Goal: Task Accomplishment & Management: Use online tool/utility

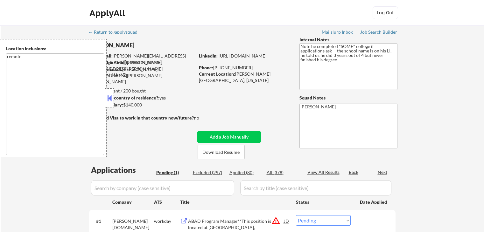
select select ""pending""
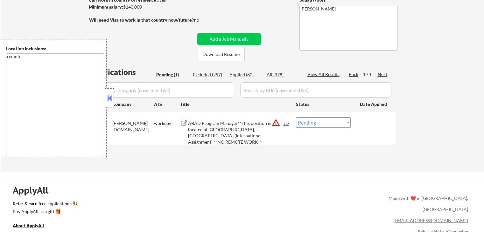
scroll to position [108, 0]
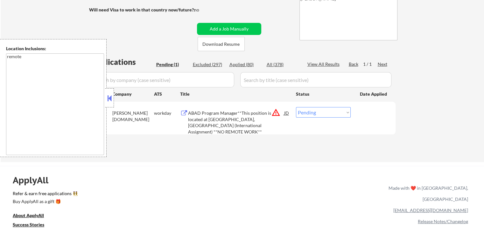
click at [110, 98] on button at bounding box center [109, 99] width 7 height 10
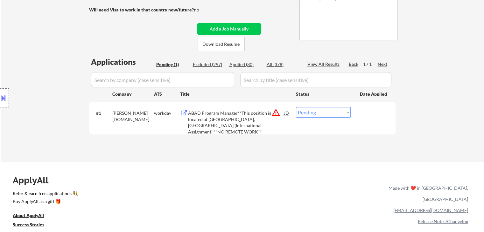
click at [414, 67] on div "← Return to /applysquad Mailslurp Inbox Job Search Builder [PERSON_NAME] User E…" at bounding box center [243, 39] width 484 height 245
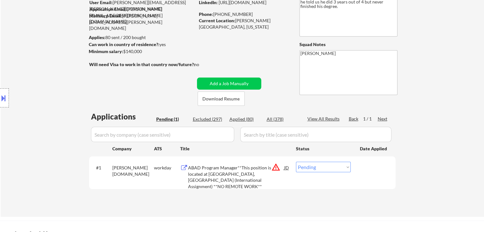
scroll to position [13, 0]
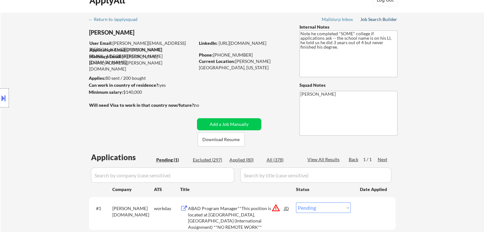
click at [382, 20] on div "Job Search Builder" at bounding box center [378, 19] width 37 height 4
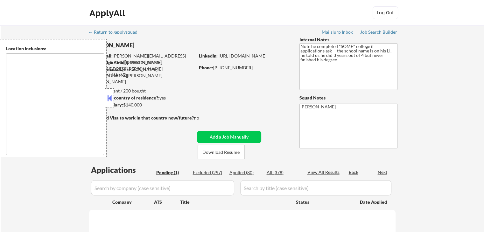
select select ""pending""
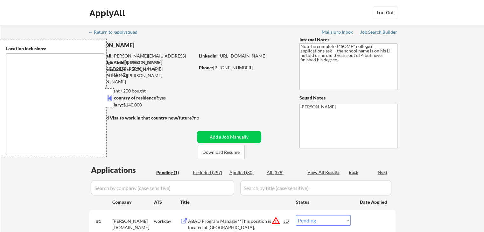
type textarea "remote"
